Goal: Transaction & Acquisition: Purchase product/service

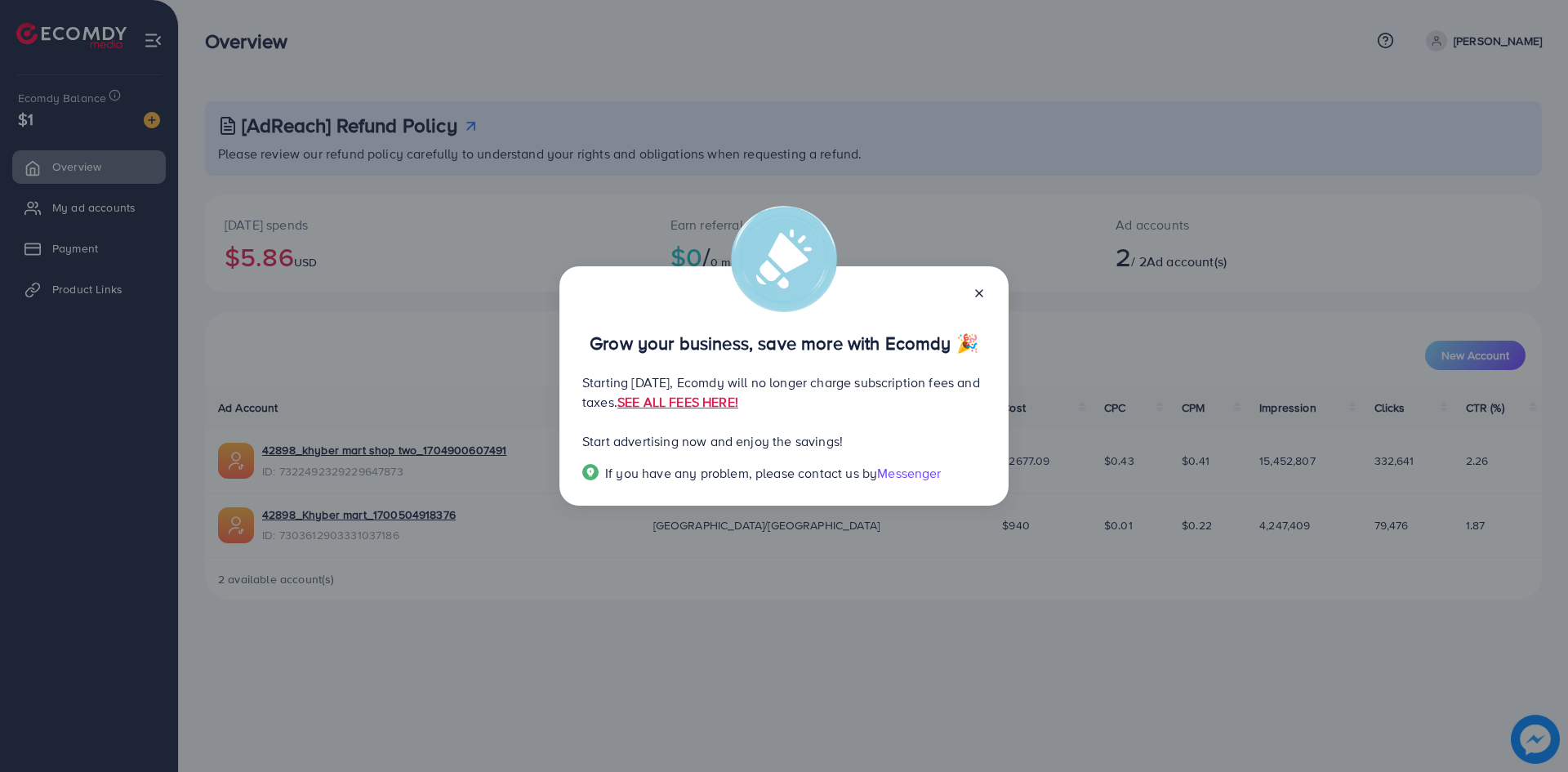
click at [978, 301] on div at bounding box center [973, 292] width 26 height 19
click at [978, 296] on icon at bounding box center [979, 293] width 13 height 13
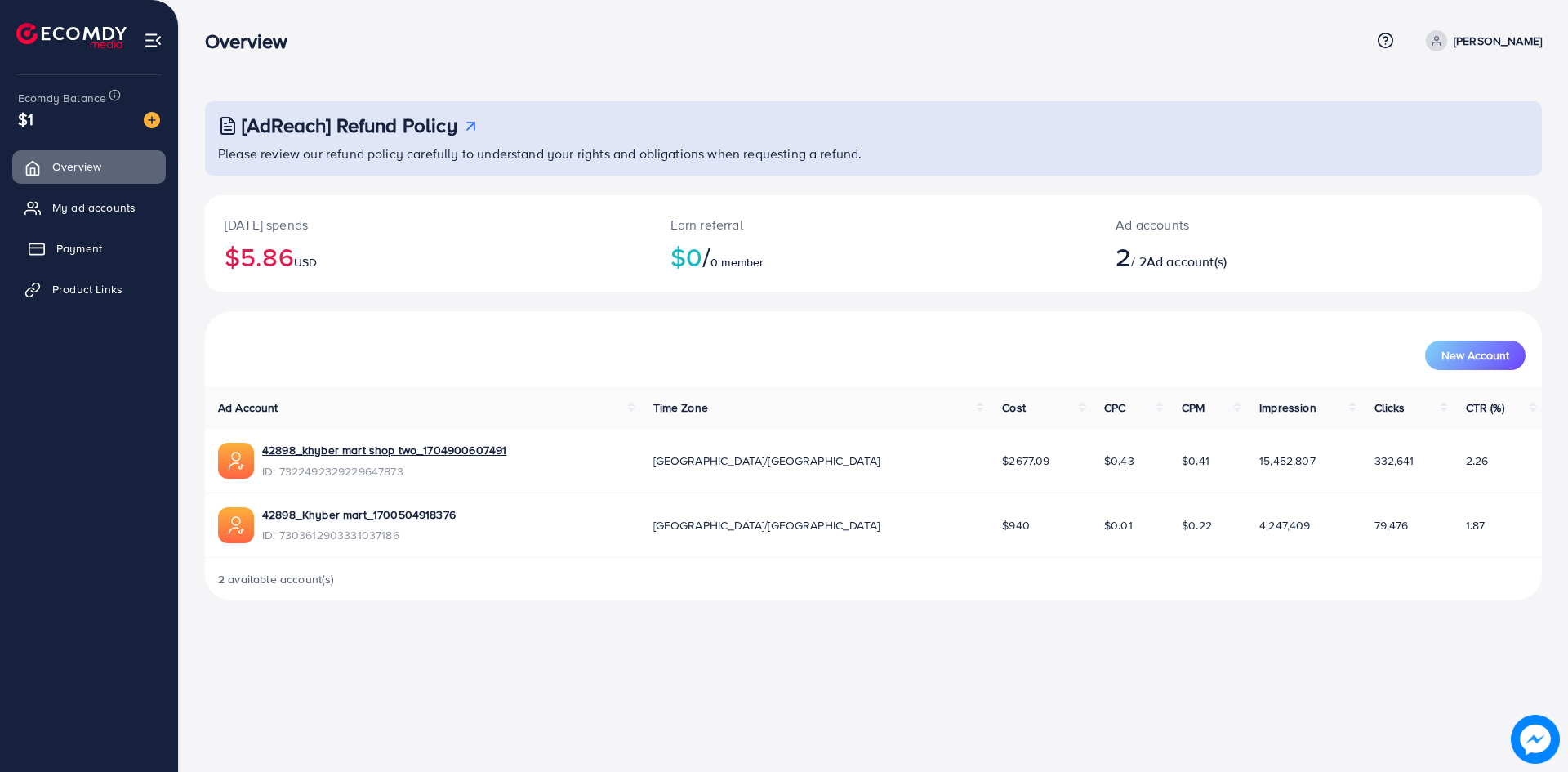
click at [86, 257] on link "Payment" at bounding box center [88, 248] width 154 height 32
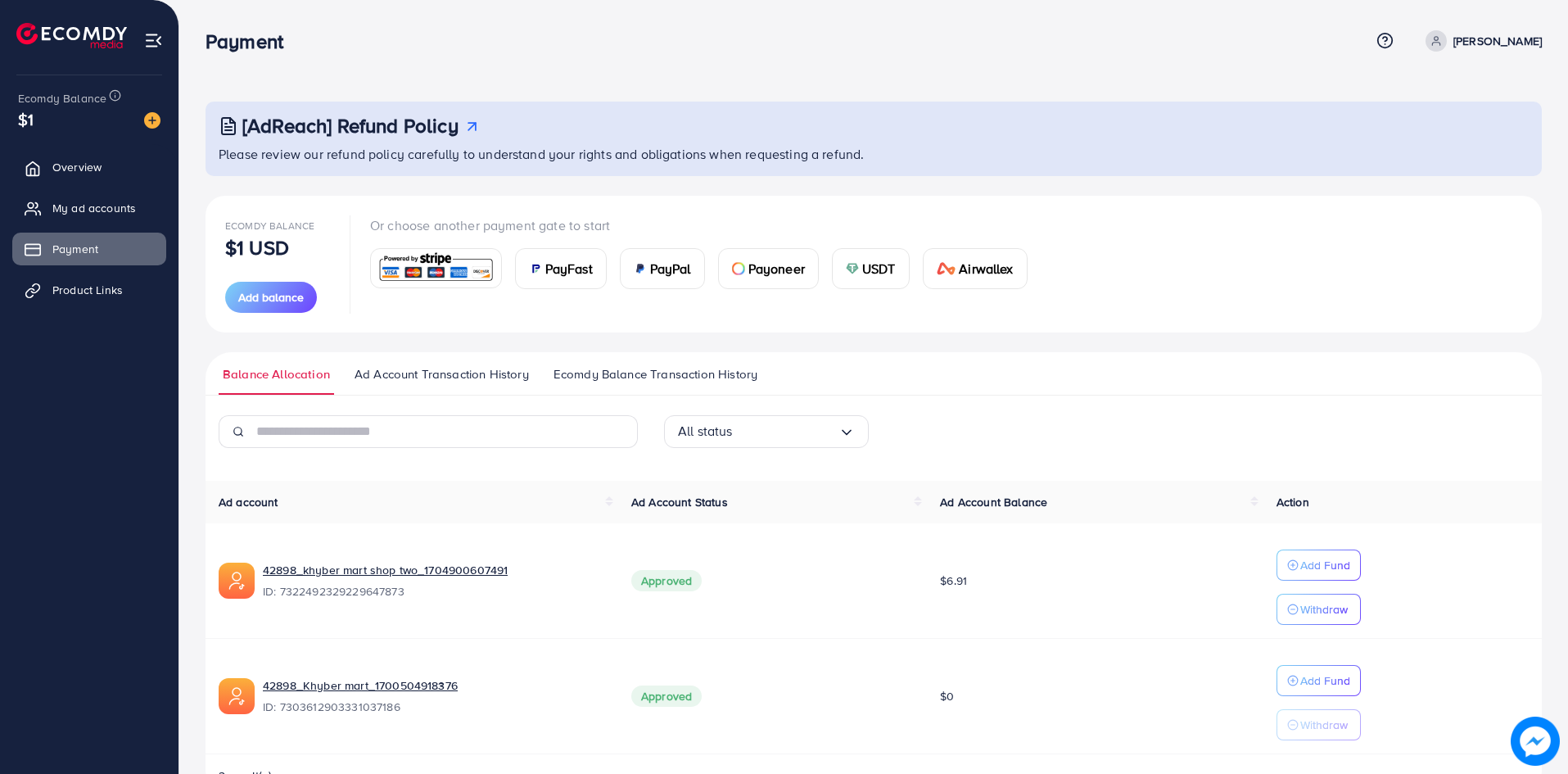
click at [417, 370] on span "Ad Account Transaction History" at bounding box center [441, 374] width 175 height 18
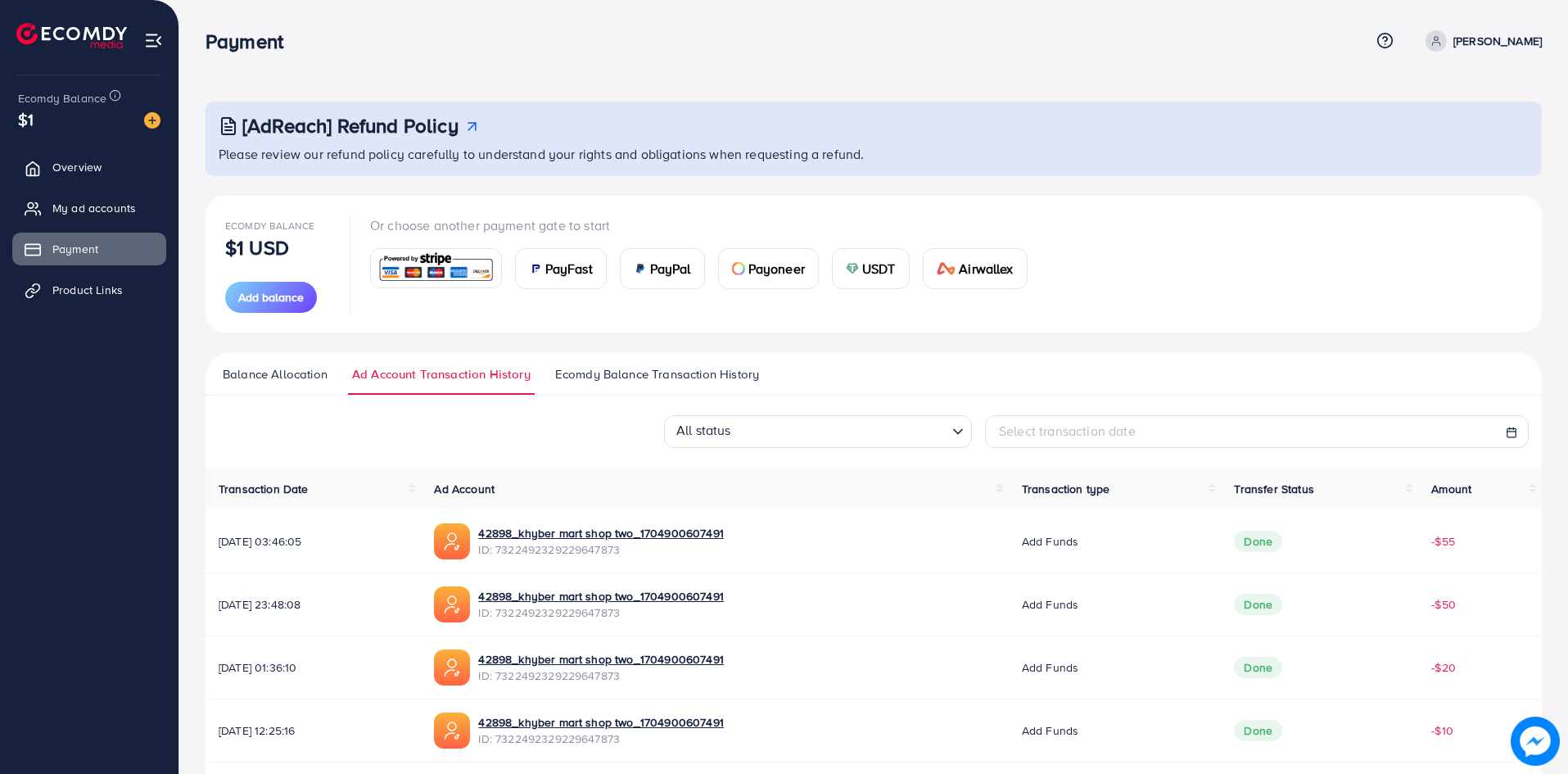
click at [276, 376] on span "Balance Allocation" at bounding box center [275, 374] width 105 height 18
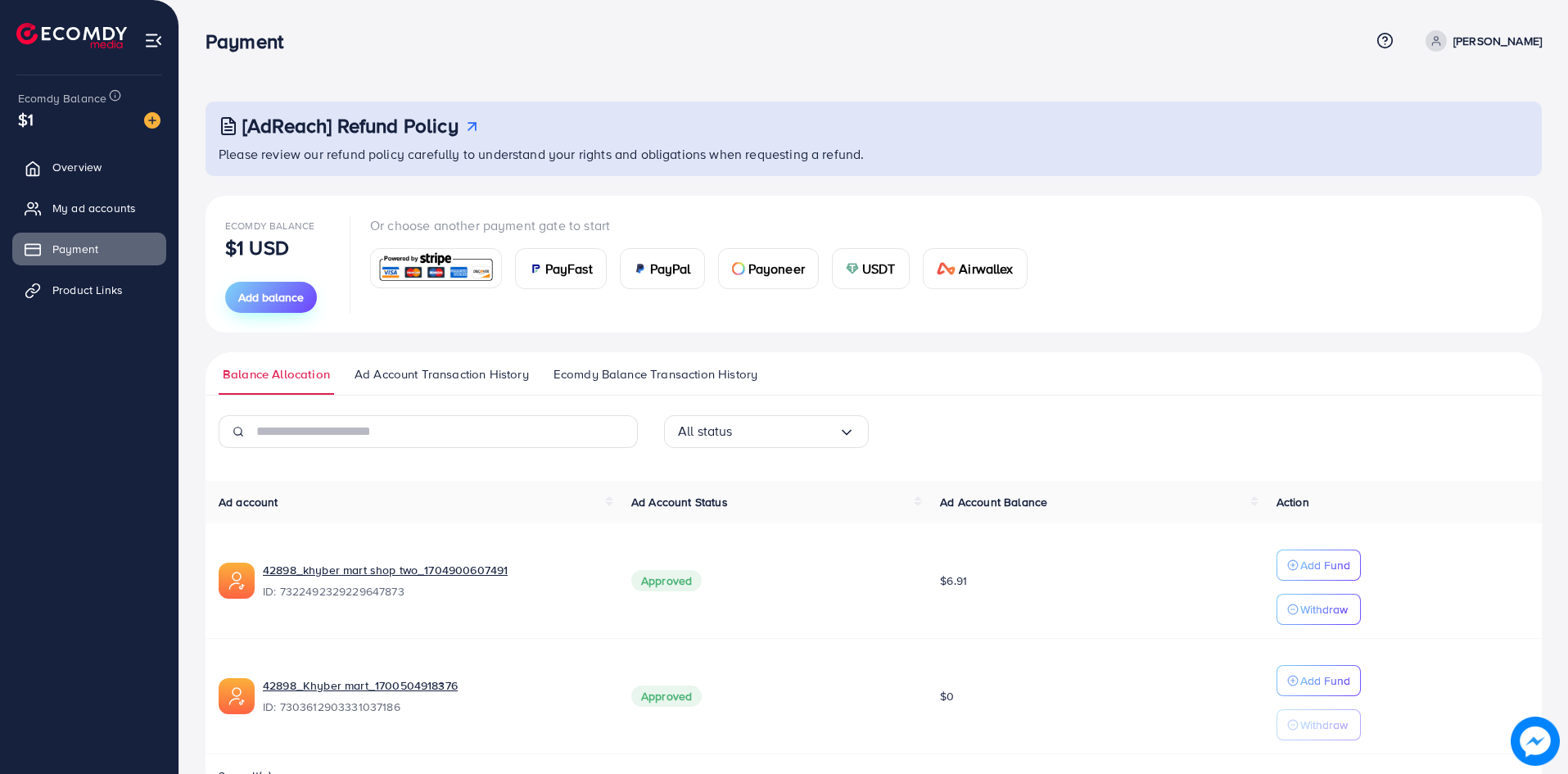
click at [282, 299] on span "Add balance" at bounding box center [271, 296] width 66 height 16
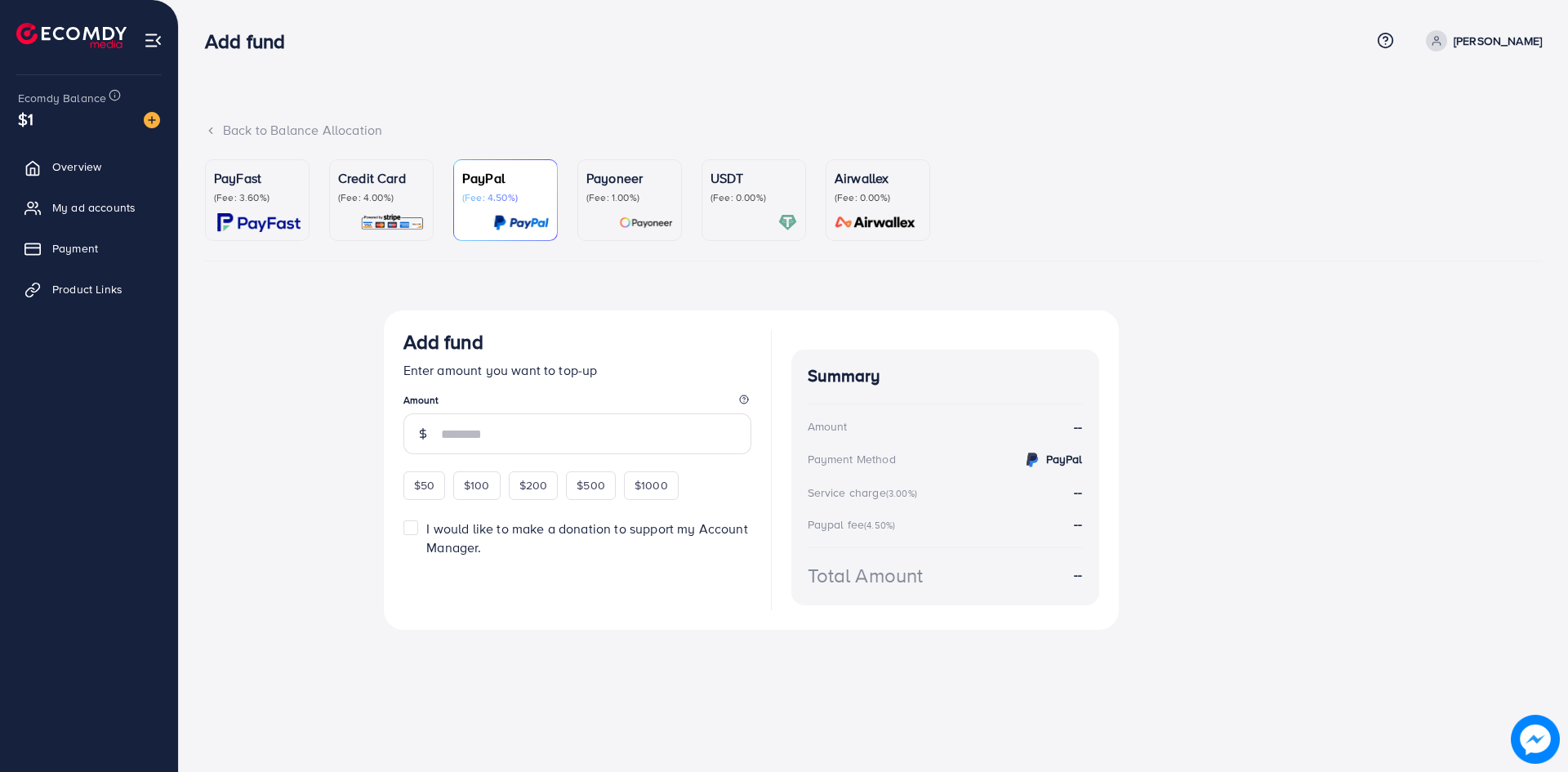
click at [369, 206] on div "Credit Card (Fee: 4.00%)" at bounding box center [381, 200] width 87 height 64
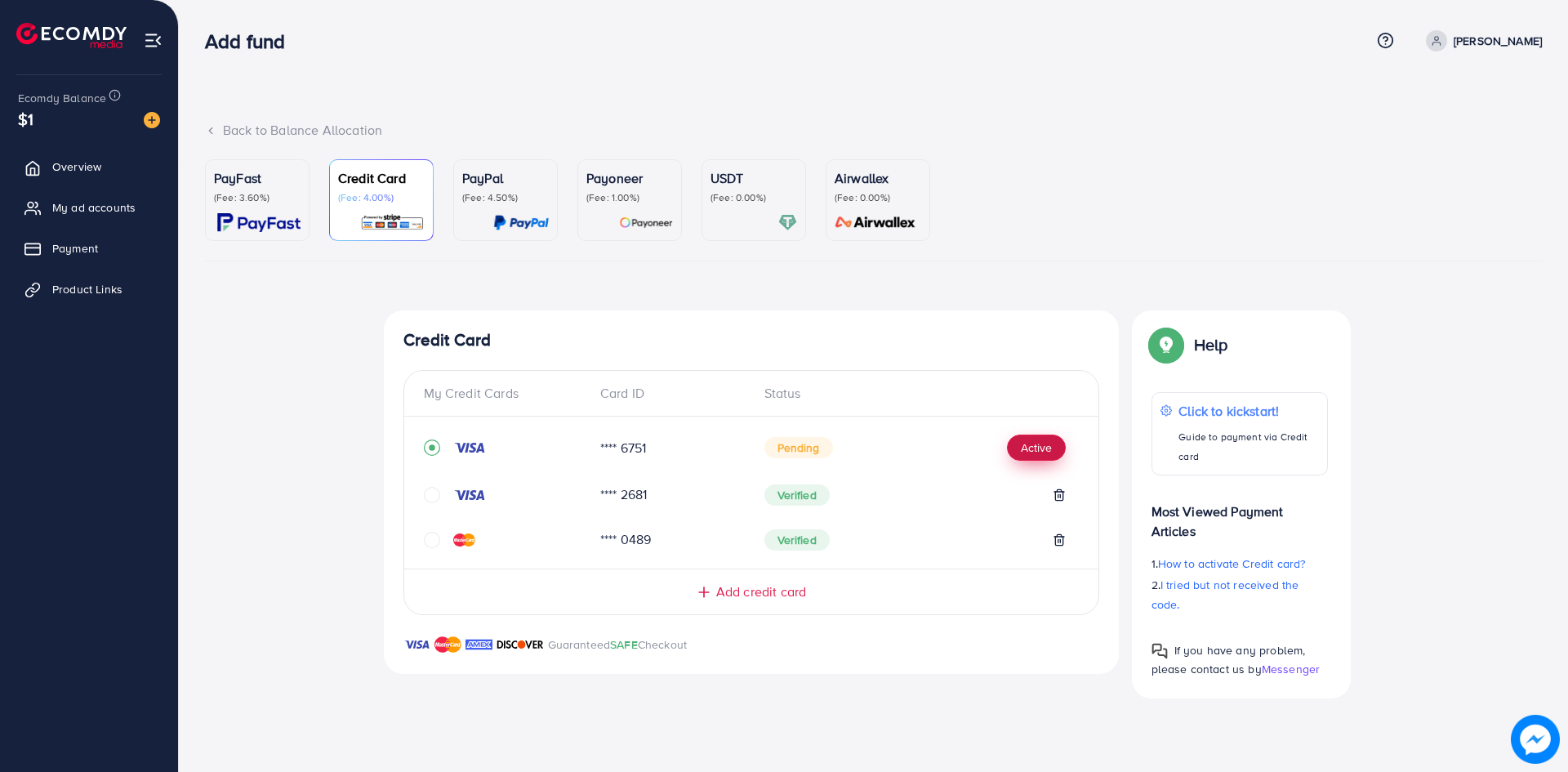
click at [1030, 451] on button "Active" at bounding box center [1036, 448] width 59 height 26
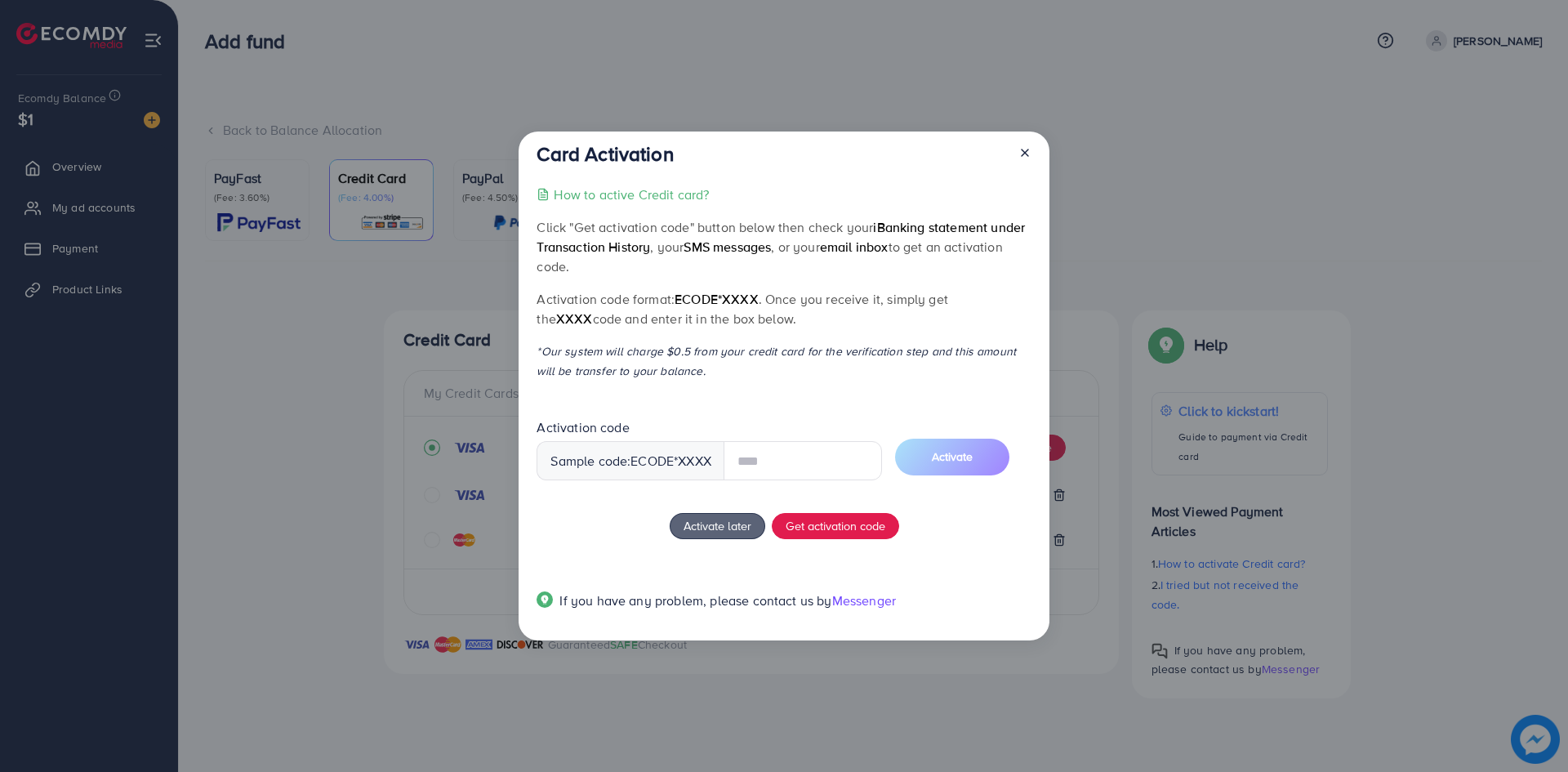
click at [868, 601] on span "Messenger" at bounding box center [864, 600] width 64 height 18
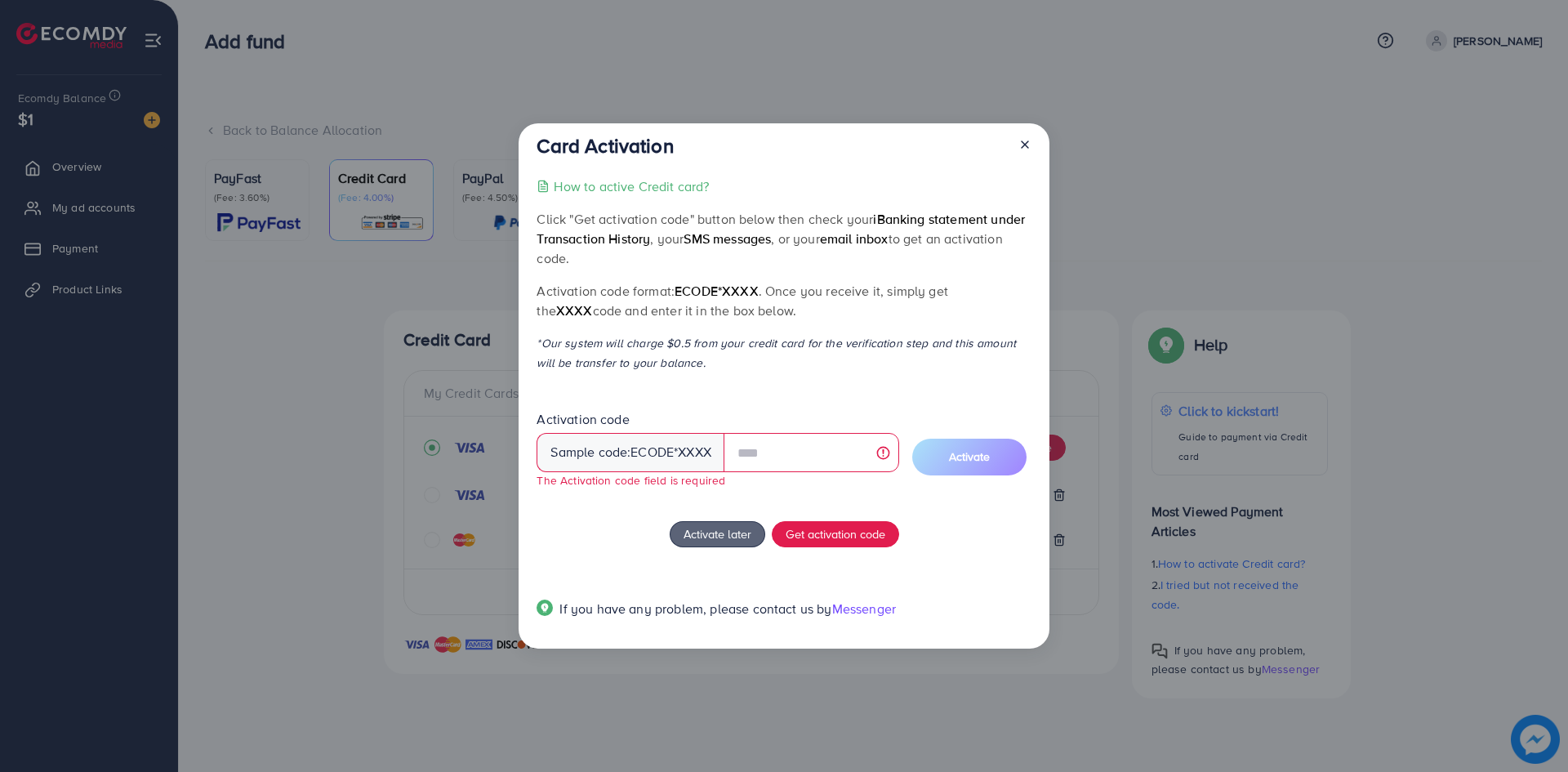
click at [1024, 144] on line at bounding box center [1025, 144] width 7 height 7
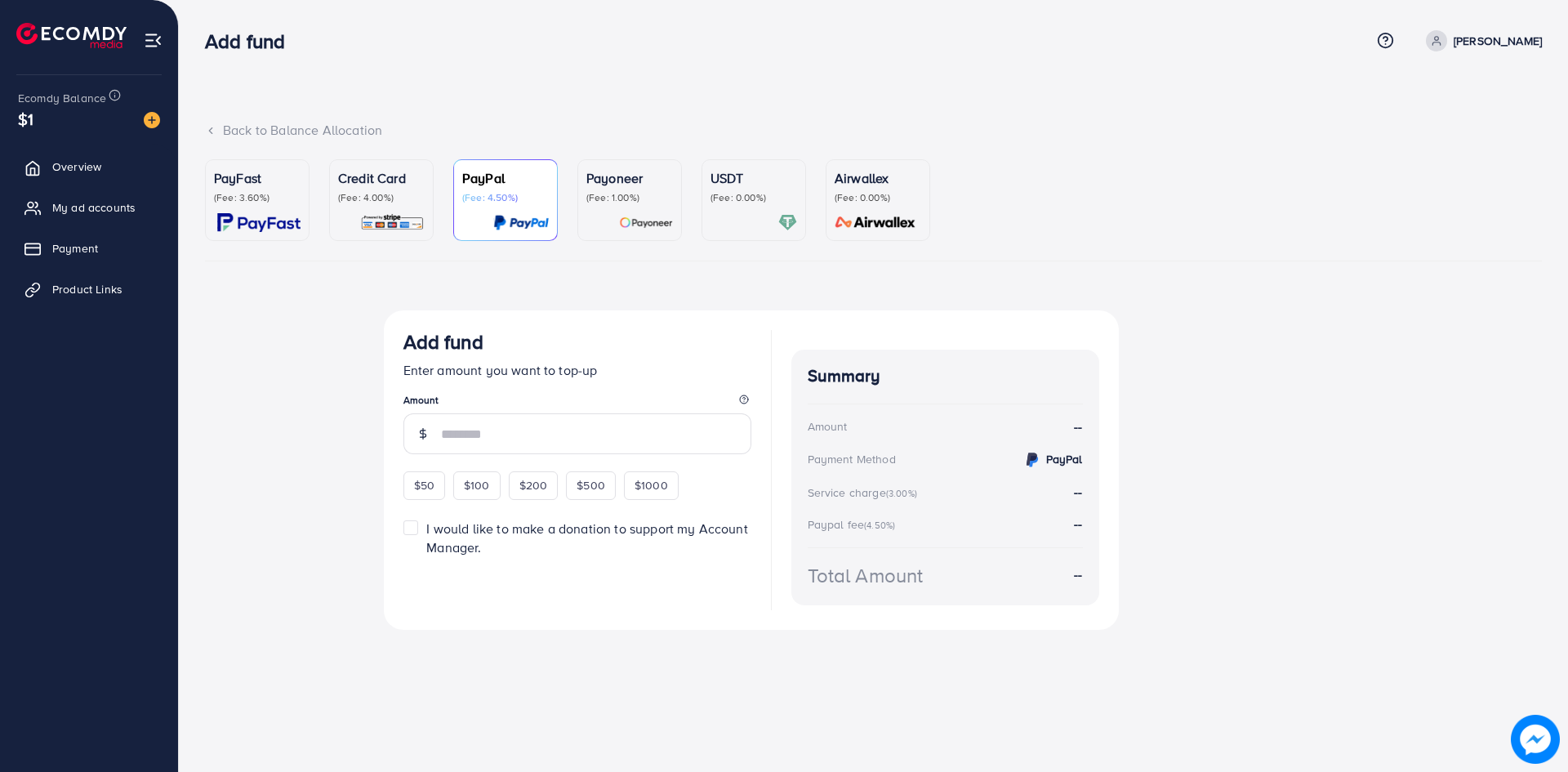
click at [350, 188] on div "Credit Card (Fee: 4.00%)" at bounding box center [381, 186] width 87 height 36
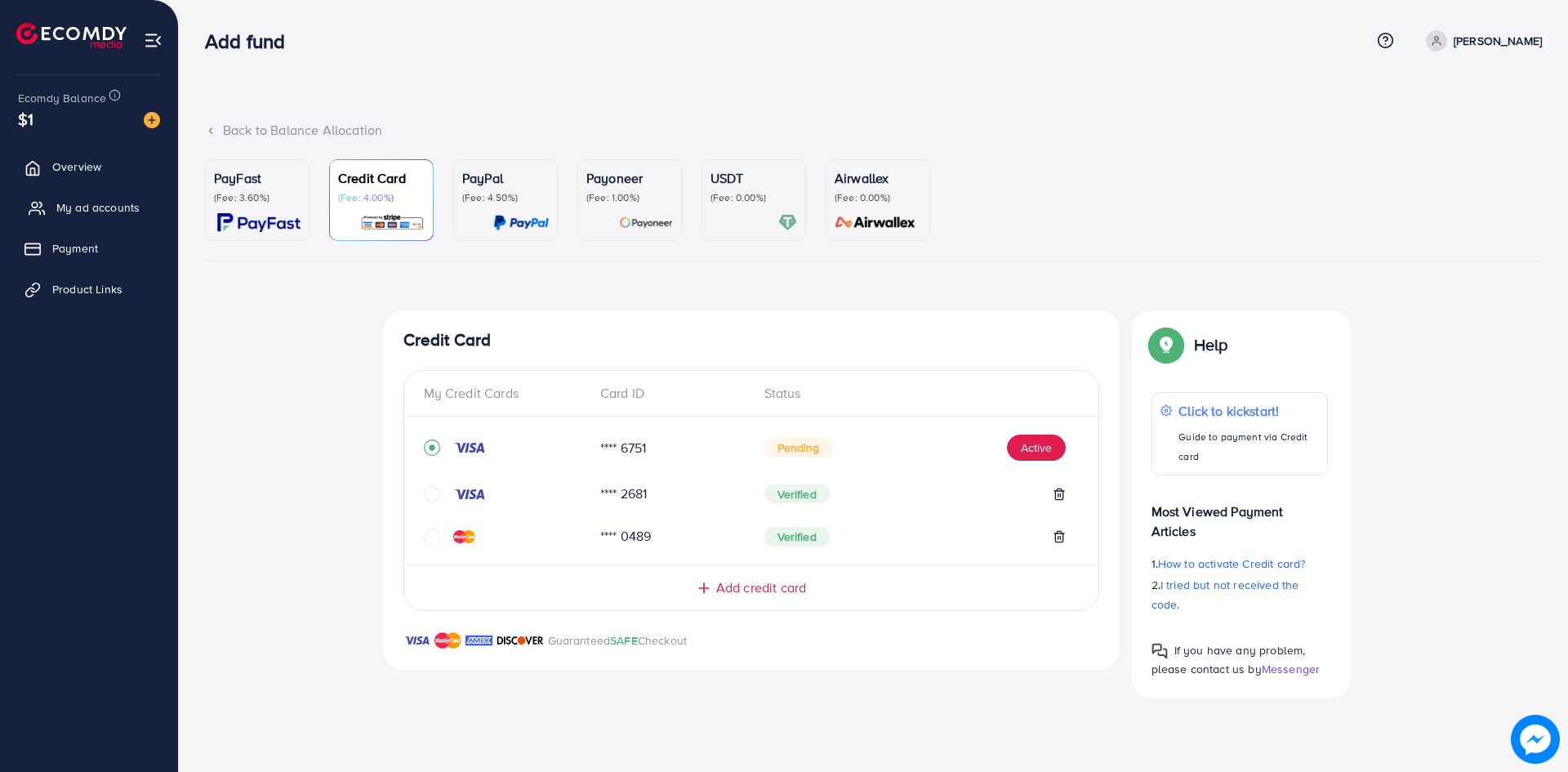
drag, startPoint x: 96, startPoint y: 229, endPoint x: 99, endPoint y: 219, distance: 10.4
click at [96, 229] on ul "Overview My ad accounts Payment Product Links" at bounding box center [89, 234] width 178 height 180
click at [100, 214] on span "My ad accounts" at bounding box center [98, 207] width 83 height 16
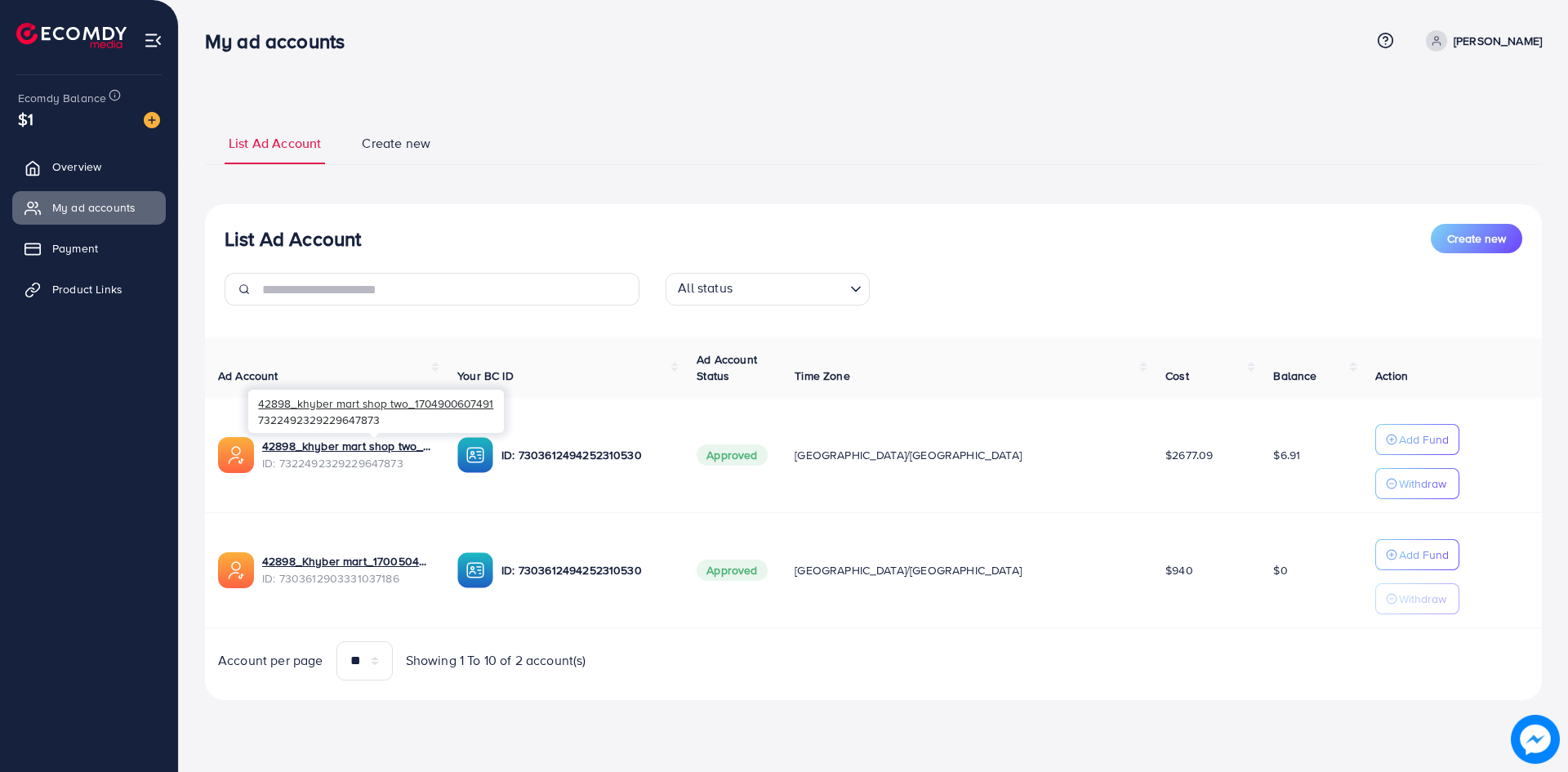
click at [386, 437] on div "42898_khyber mart shop two_1704900607491 7322492329229647873" at bounding box center [375, 411] width 256 height 54
click at [394, 447] on link "42898_khyber mart shop two_1704900607491" at bounding box center [347, 445] width 169 height 16
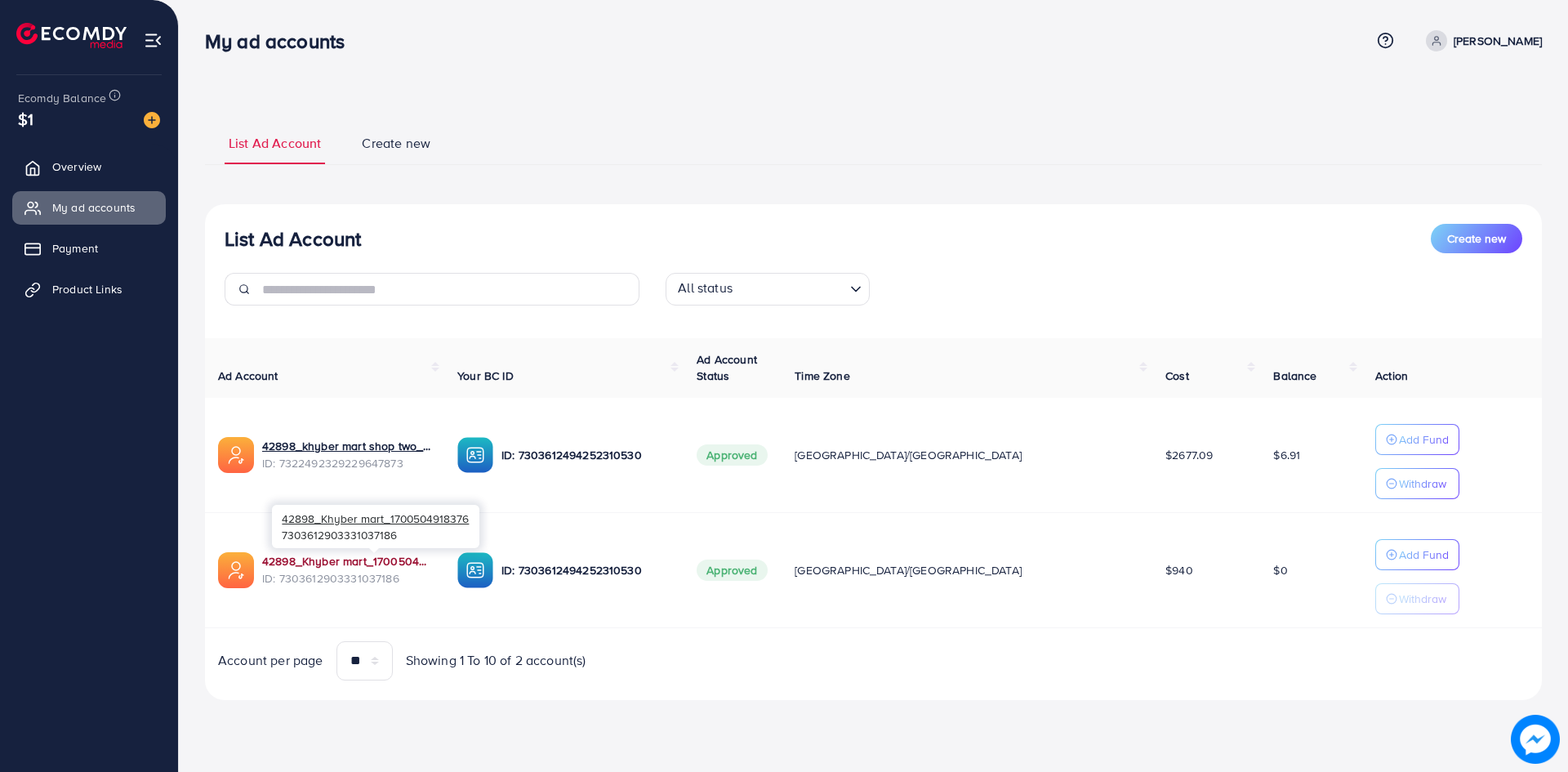
click at [389, 560] on link "42898_Khyber mart_1700504918376" at bounding box center [347, 561] width 169 height 16
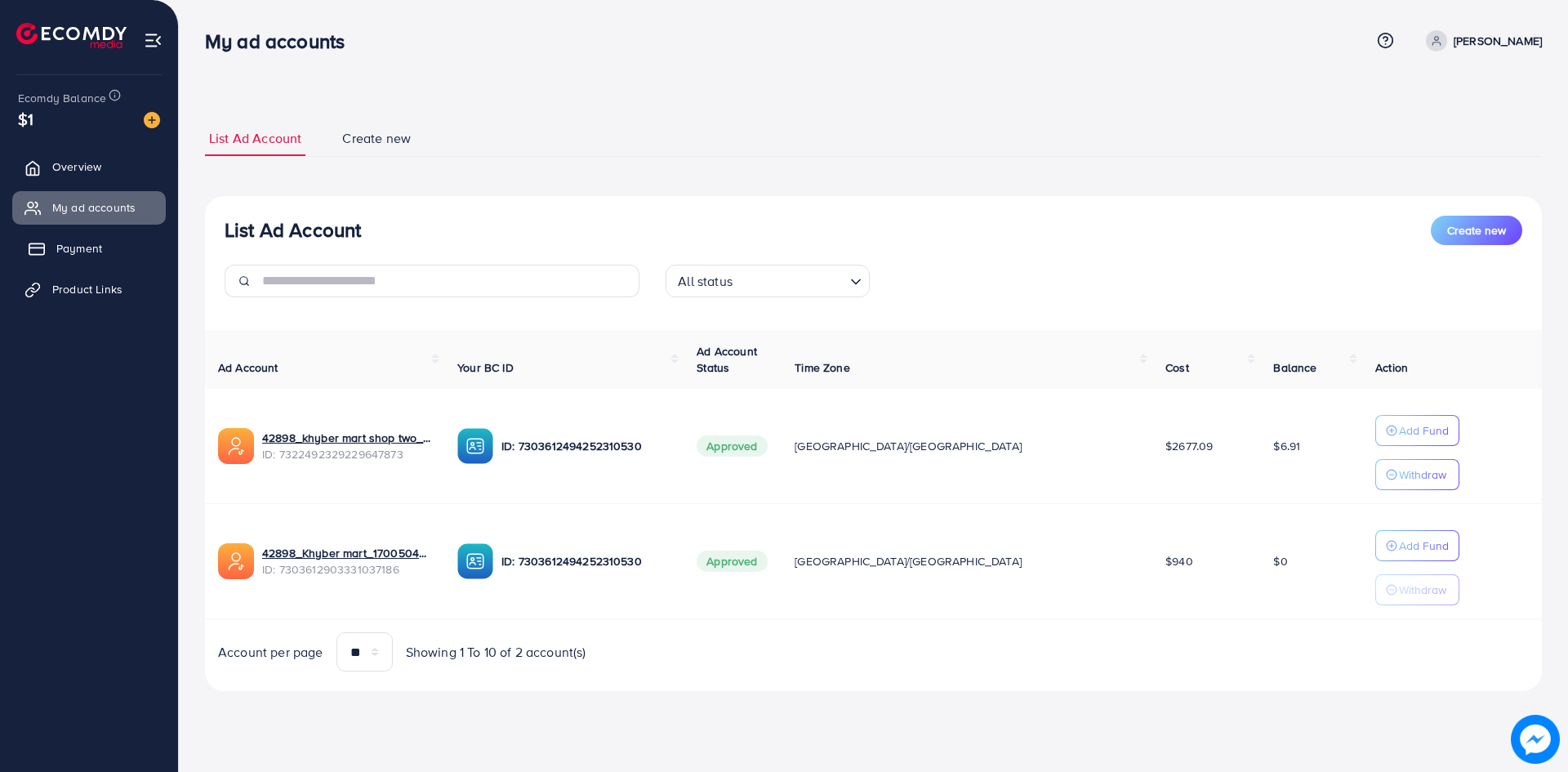
click at [88, 251] on span "Payment" at bounding box center [79, 248] width 46 height 16
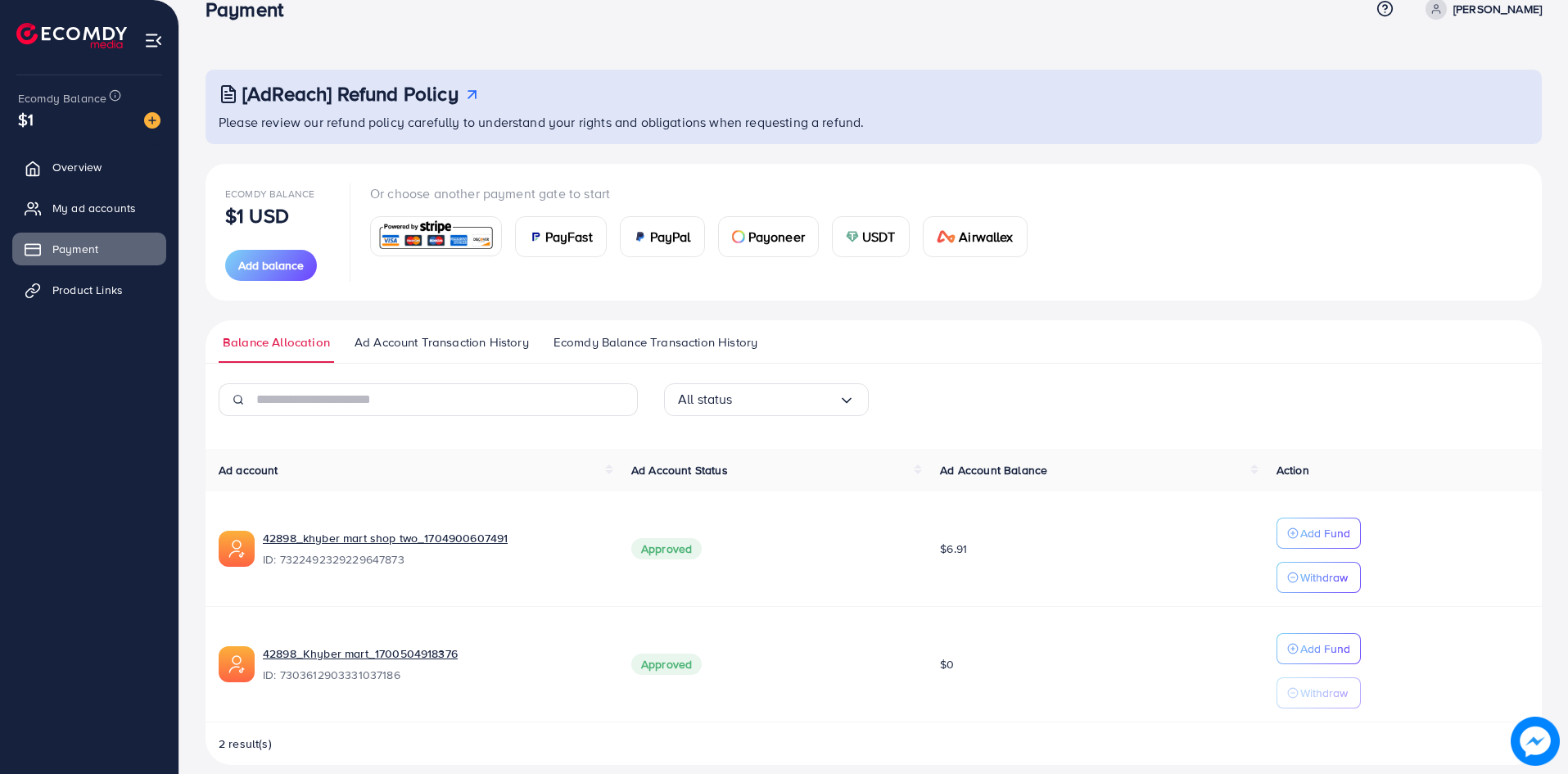
scroll to position [49, 0]
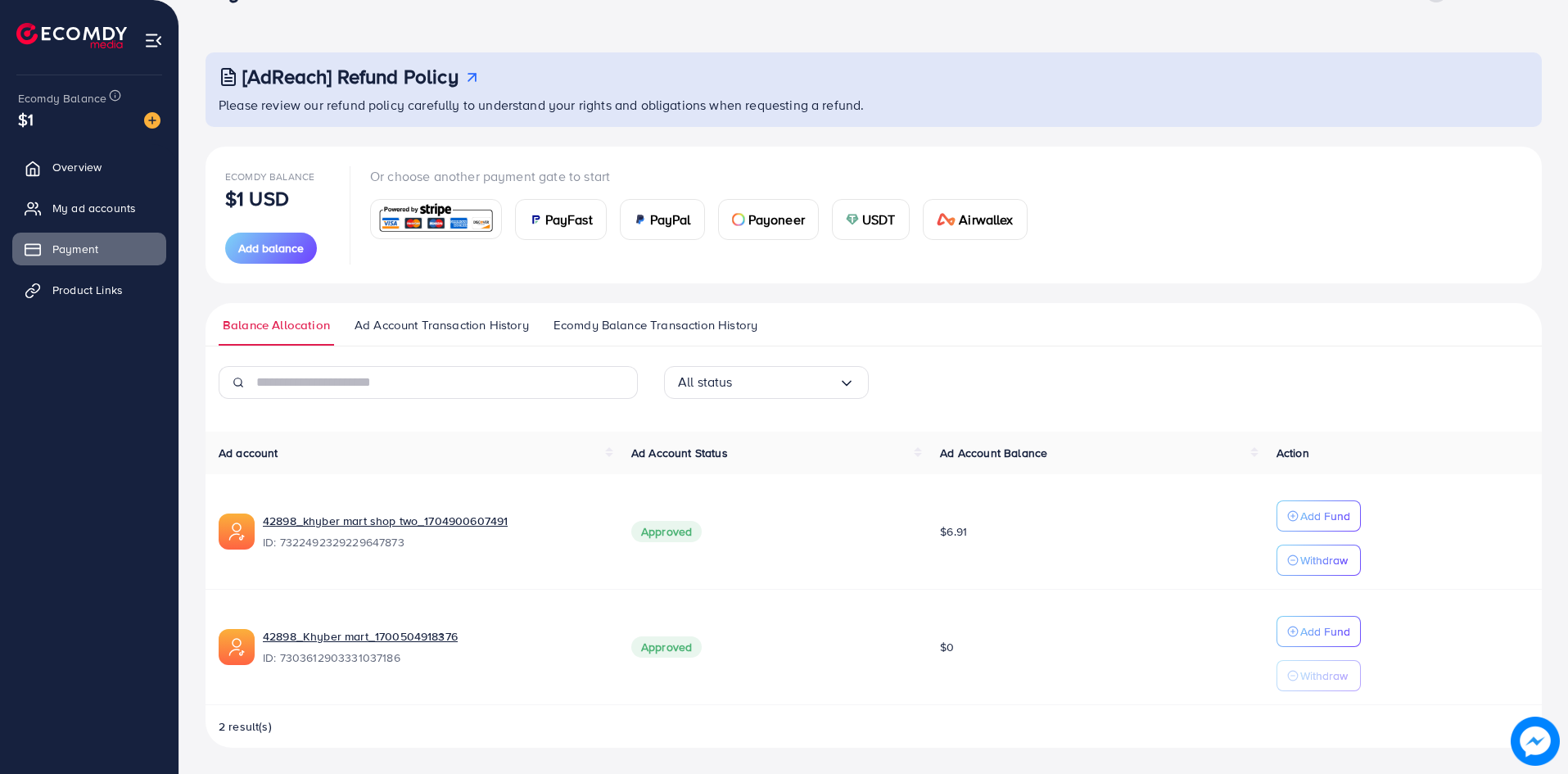
click at [683, 215] on span "PayPal" at bounding box center [671, 219] width 41 height 20
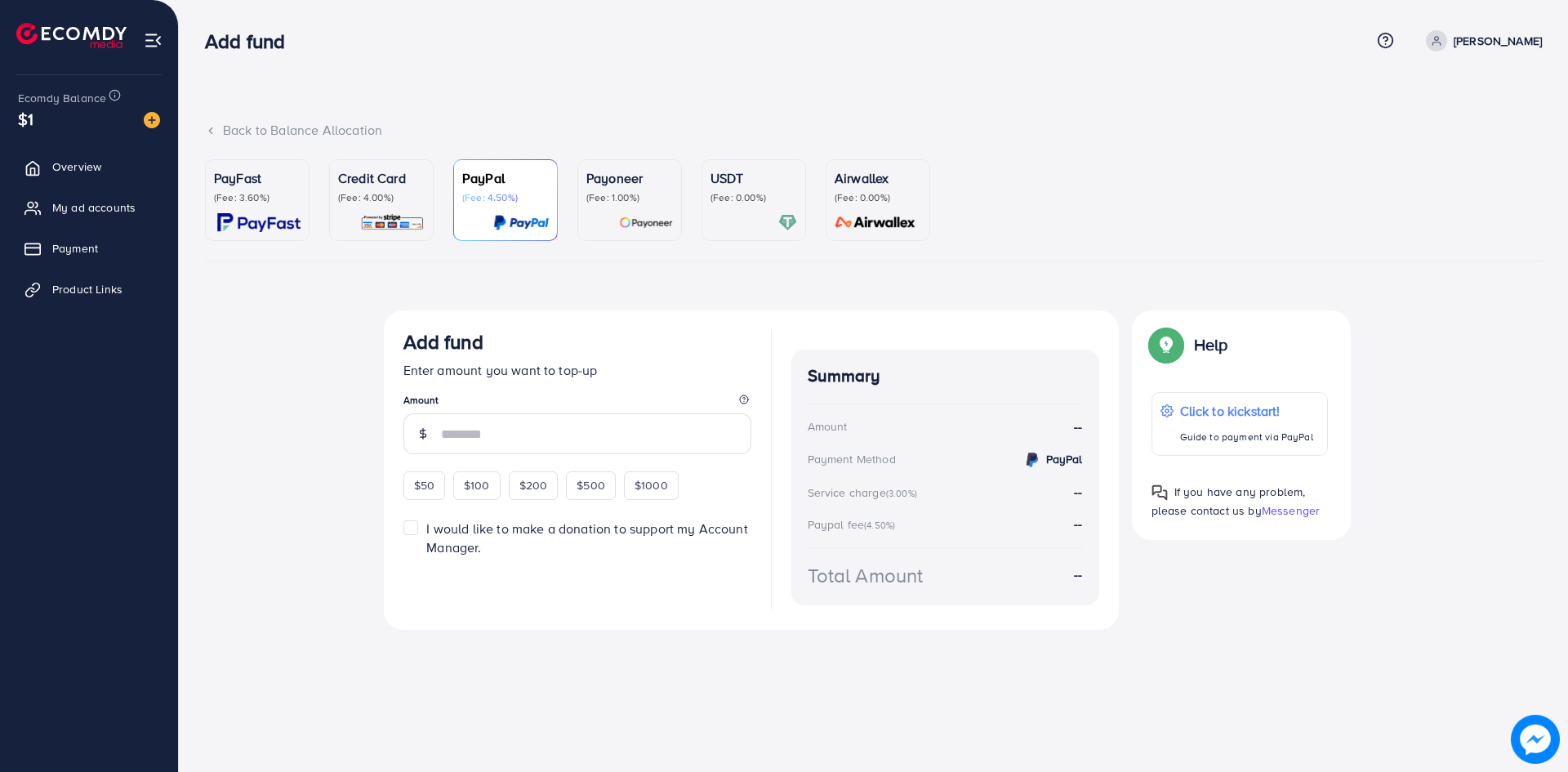
click at [331, 166] on link "Credit Card (Fee: 4.00%)" at bounding box center [381, 200] width 104 height 82
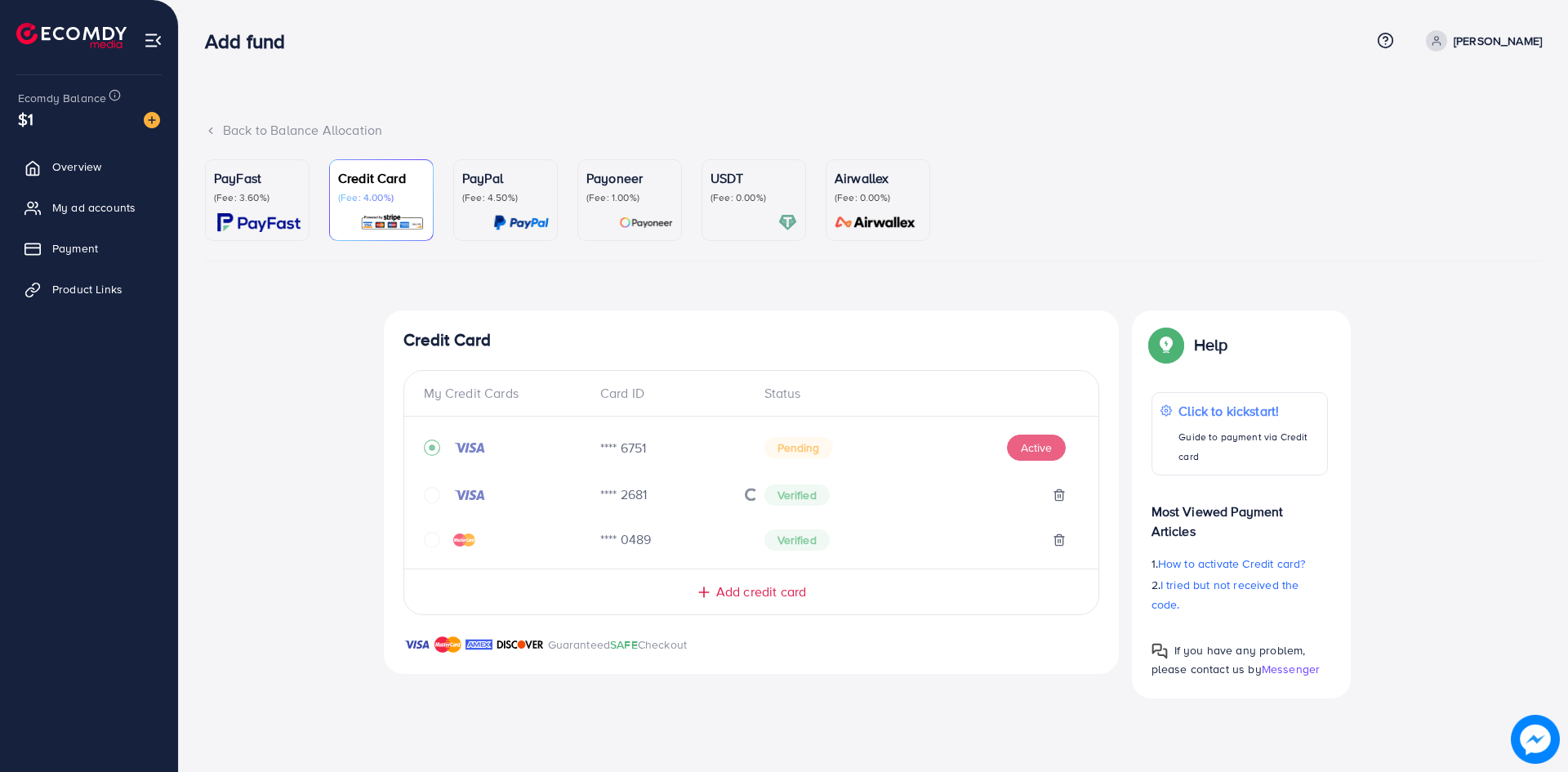
click at [369, 183] on p "Credit Card" at bounding box center [381, 178] width 87 height 20
drag, startPoint x: 862, startPoint y: 448, endPoint x: 557, endPoint y: 409, distance: 307.5
click at [627, 441] on div "**** 6751 Pending Active" at bounding box center [751, 454] width 655 height 49
click at [1031, 452] on button "Active" at bounding box center [1036, 448] width 59 height 26
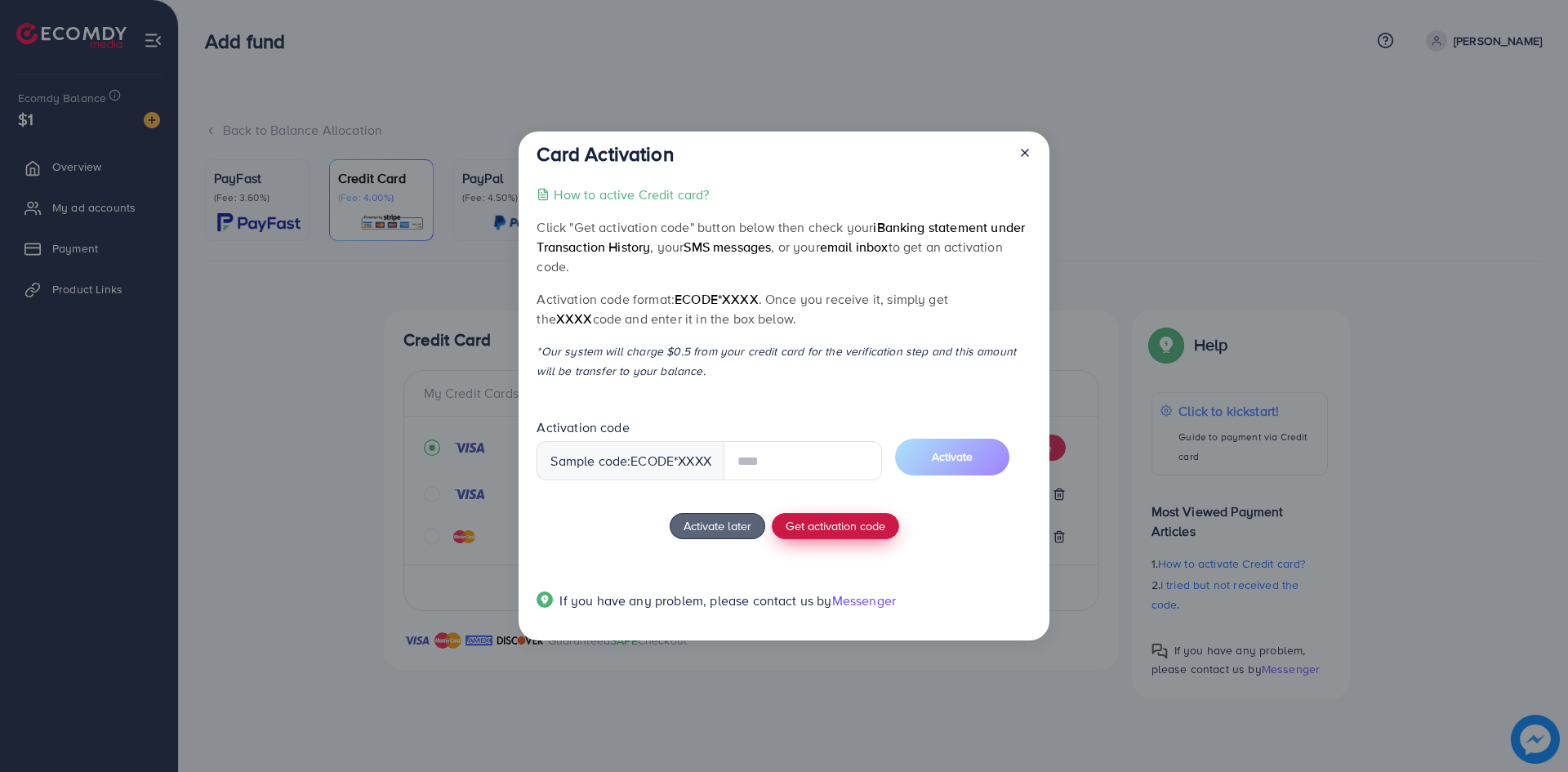
click at [854, 534] on button "Get activation code" at bounding box center [836, 526] width 127 height 26
